Goal: Find specific page/section: Find specific page/section

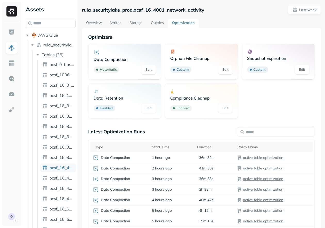
scroll to position [39, 0]
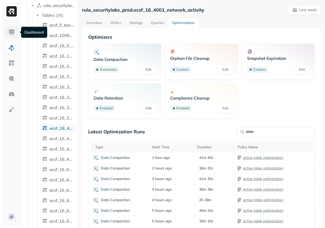
click at [13, 31] on img at bounding box center [11, 32] width 7 height 7
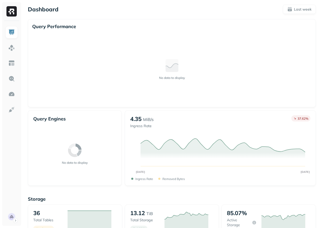
click at [10, 209] on ul at bounding box center [11, 124] width 13 height 197
click at [10, 213] on html "Dashboard Last week Query Performance No data to display Query Engines No data …" at bounding box center [160, 182] width 321 height 365
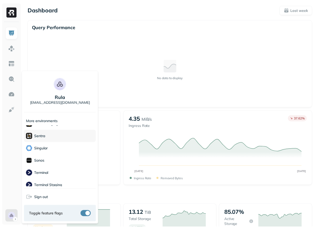
scroll to position [136, 0]
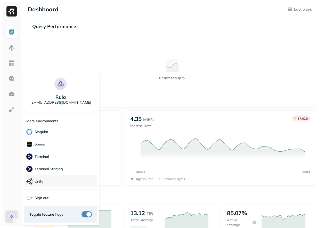
click at [56, 176] on div "Unity" at bounding box center [60, 181] width 73 height 13
click at [120, 114] on html "Dashboard Last week Query Performance No data to display Query Engines No data …" at bounding box center [162, 182] width 325 height 365
